Goal: Navigation & Orientation: Find specific page/section

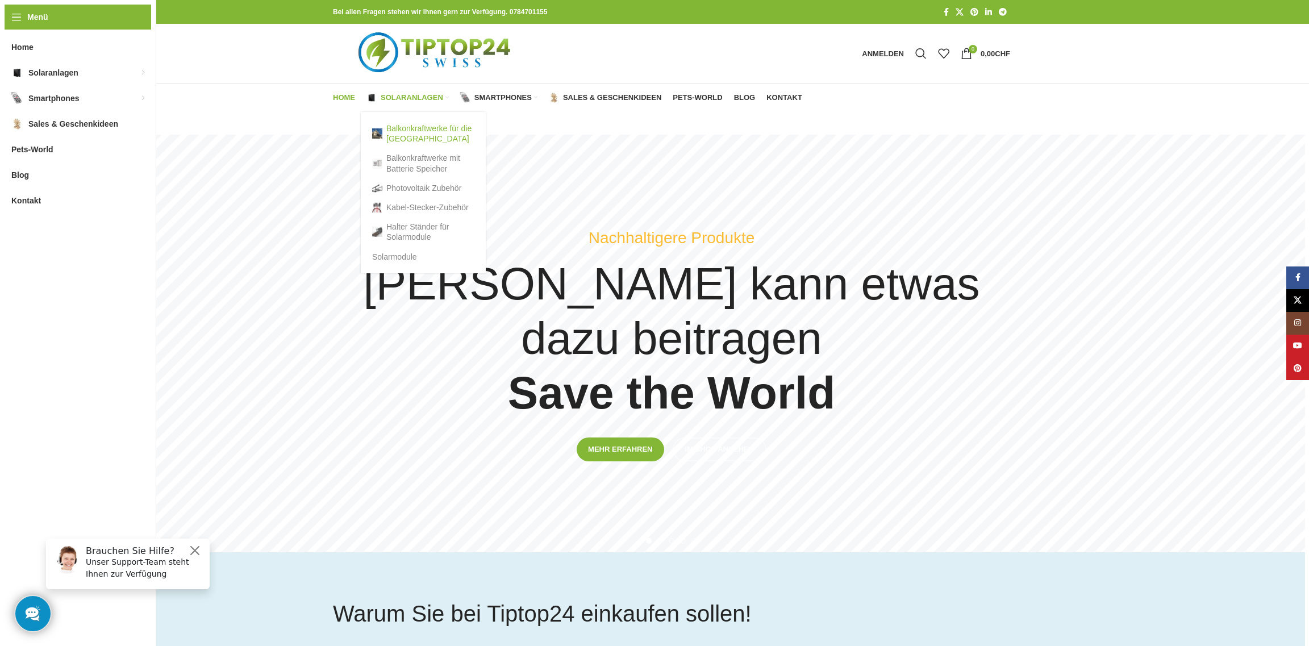
click at [406, 130] on link "Balkonkraftwerke für die [GEOGRAPHIC_DATA]" at bounding box center [423, 134] width 102 height 30
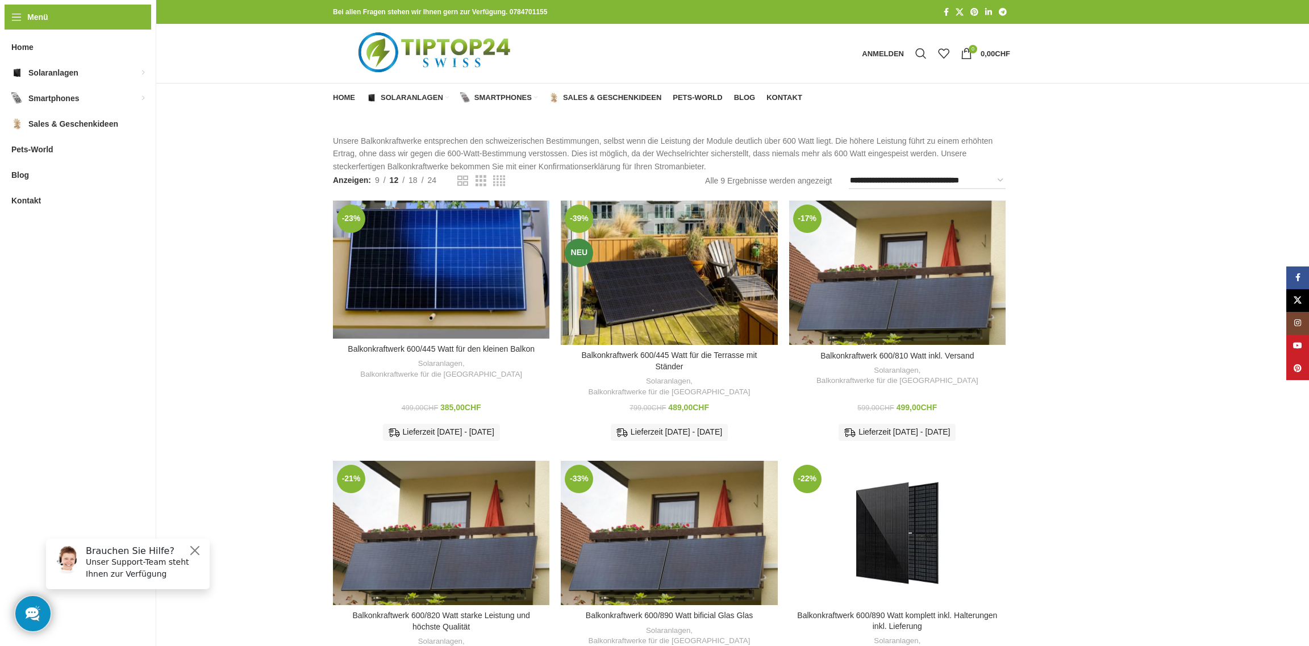
click at [1236, 65] on div "Anmelden Anmelden Benutzerkonto erstellen Benutzername oder E-Mail-Adresse * Er…" at bounding box center [671, 54] width 1275 height 60
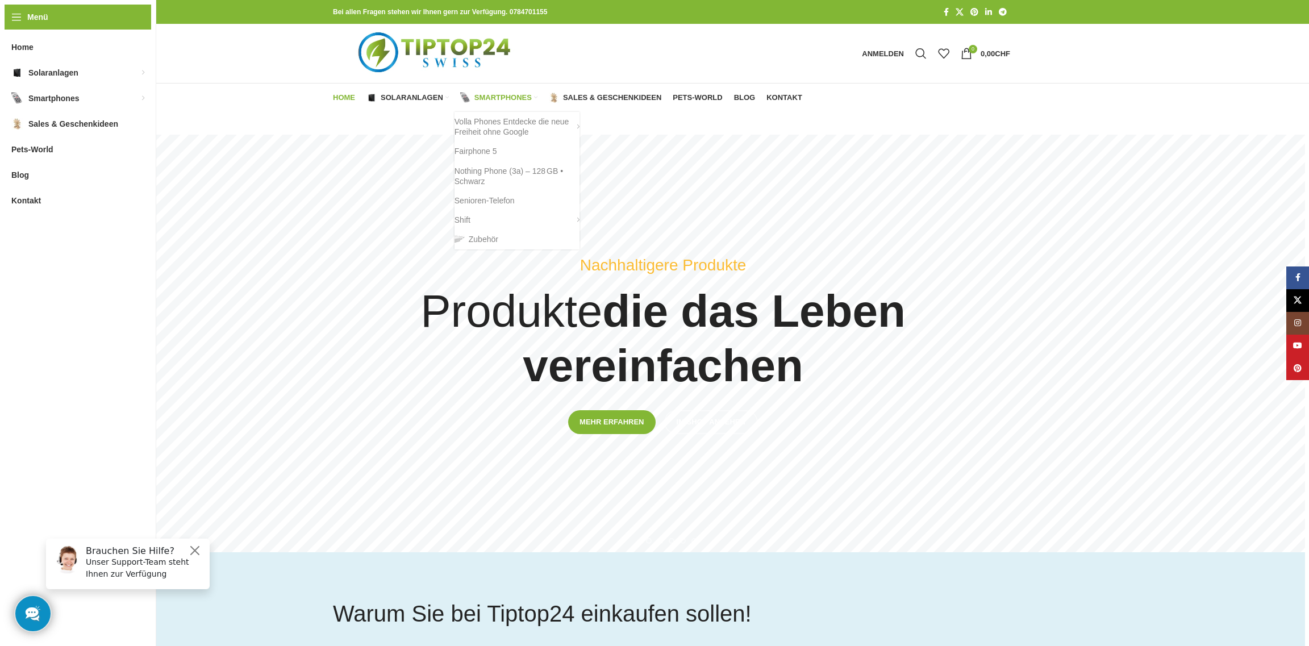
click at [490, 97] on span "Smartphones" at bounding box center [502, 97] width 57 height 9
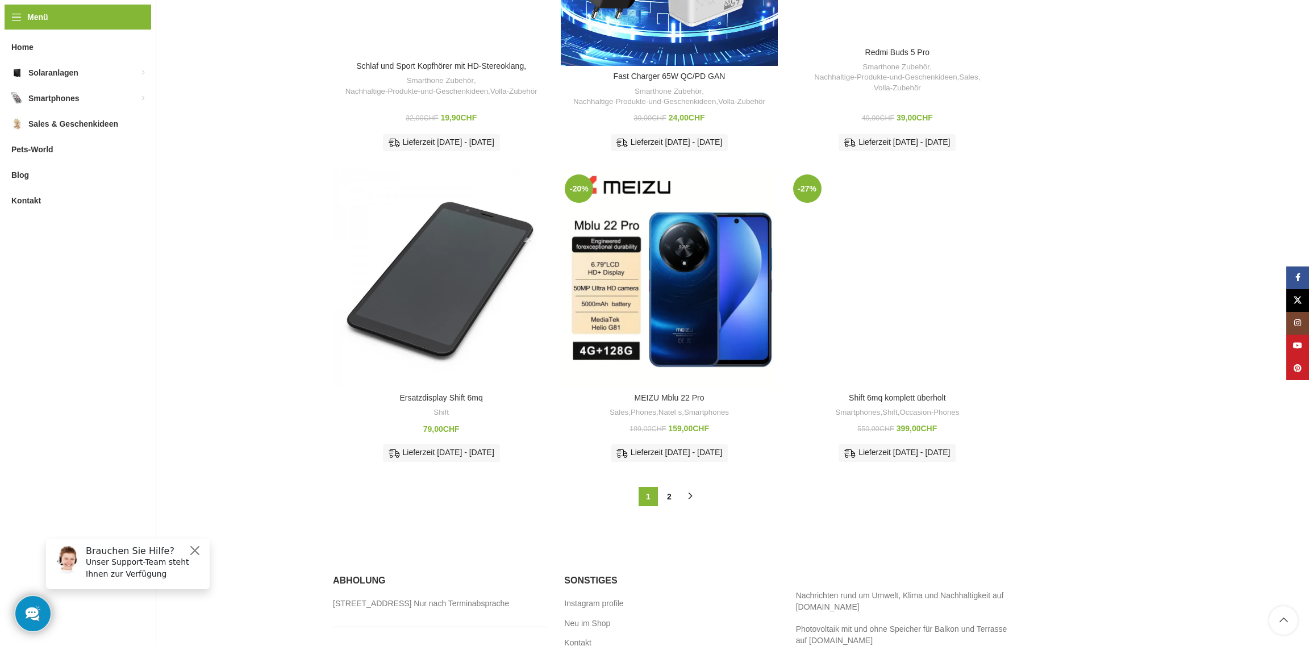
scroll to position [1092, 0]
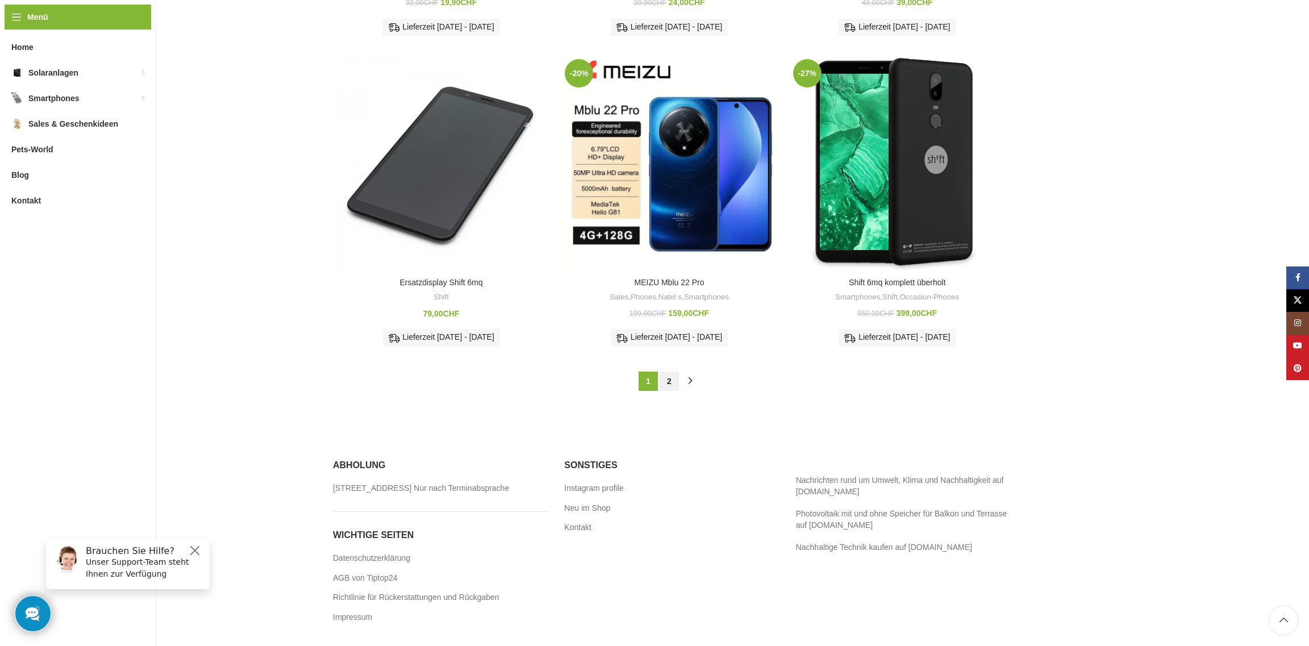
click at [661, 372] on link "2" at bounding box center [669, 381] width 19 height 19
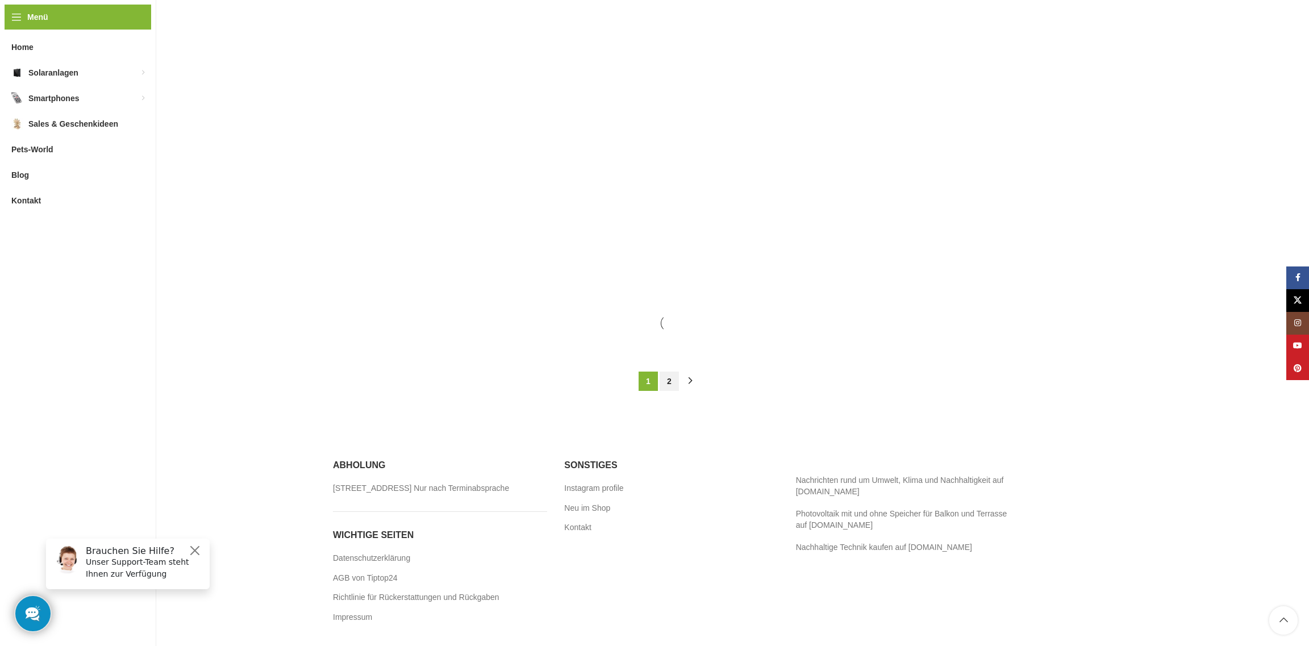
scroll to position [51, 0]
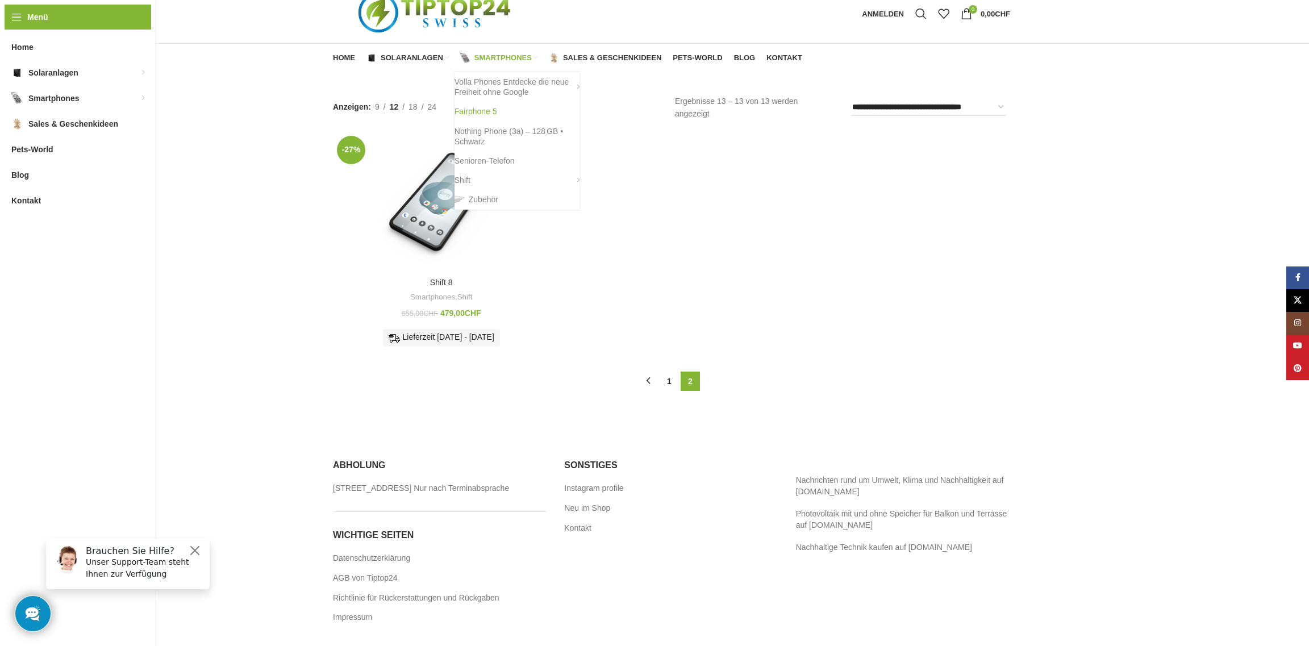
click at [482, 102] on link "Fairphone 5" at bounding box center [516, 111] width 125 height 19
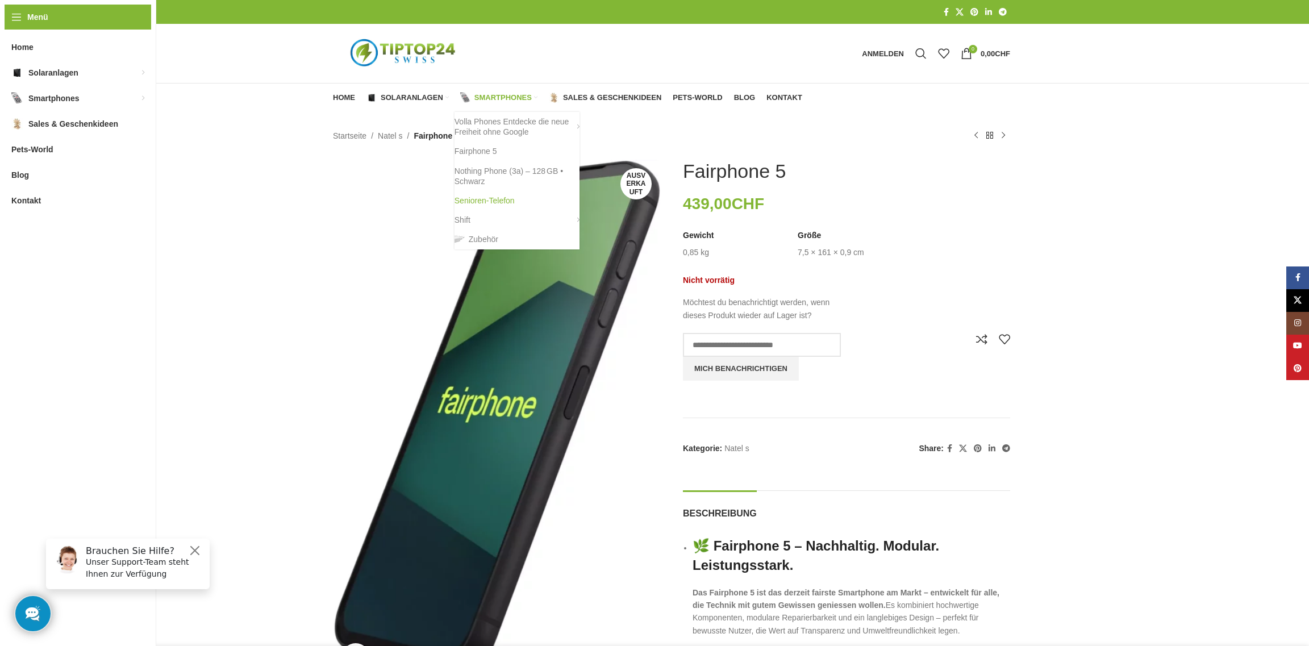
click at [492, 199] on link "Senioren-Telefon" at bounding box center [516, 200] width 125 height 19
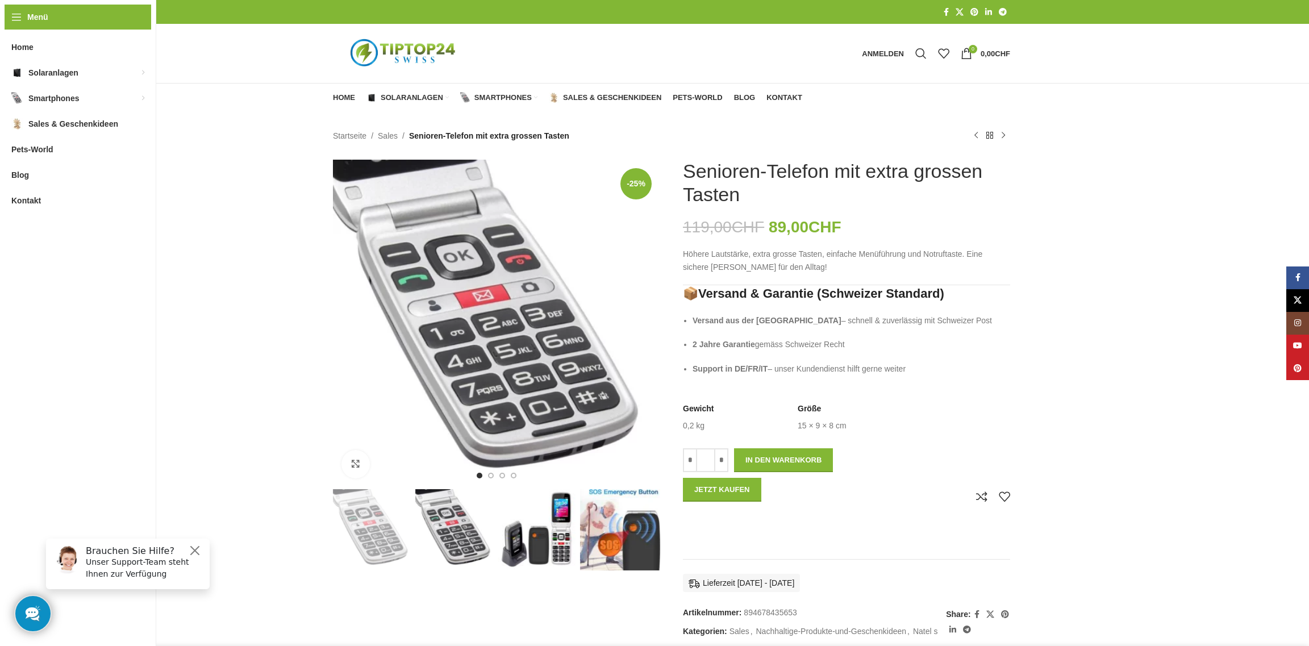
click at [561, 514] on img "3 / 4" at bounding box center [538, 529] width 80 height 80
